Goal: Information Seeking & Learning: Learn about a topic

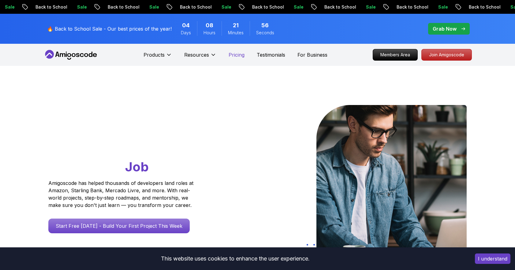
click at [235, 54] on p "Pricing" at bounding box center [237, 54] width 16 height 7
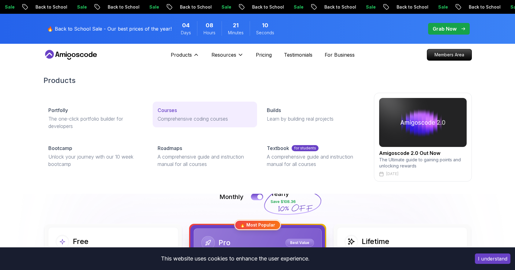
click at [170, 107] on p "Courses" at bounding box center [167, 109] width 19 height 7
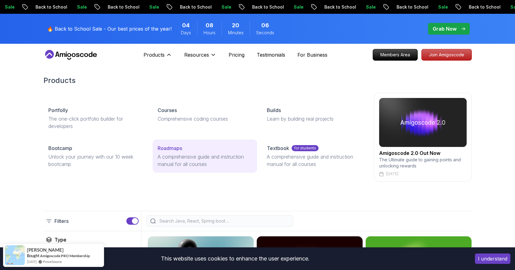
click at [173, 148] on p "Roadmaps" at bounding box center [170, 147] width 24 height 7
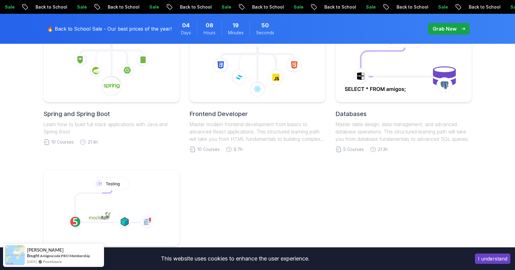
scroll to position [311, 0]
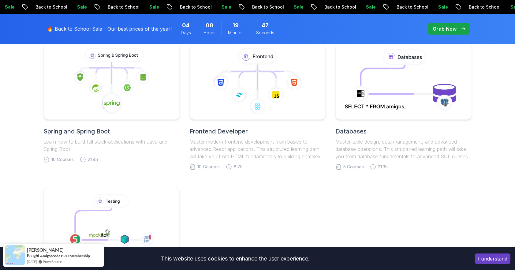
click at [235, 132] on h2 "Frontend Developer" at bounding box center [257, 131] width 136 height 9
